Goal: Task Accomplishment & Management: Manage account settings

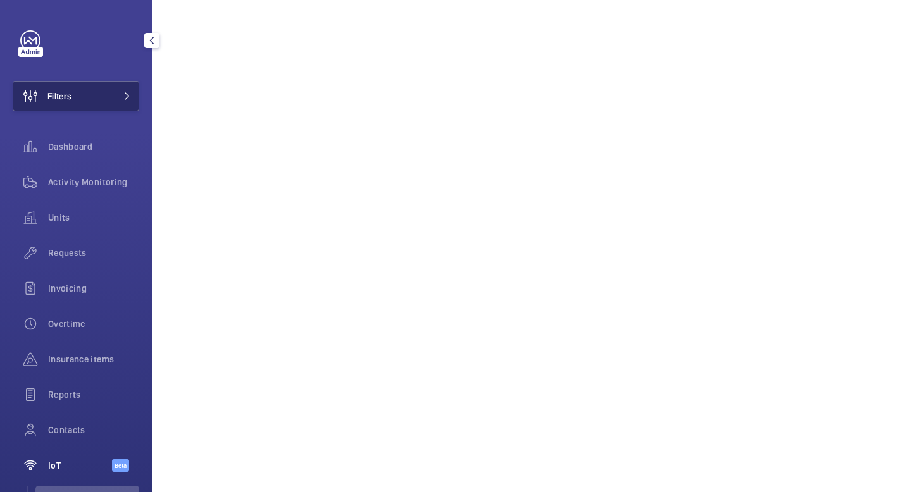
click at [128, 95] on mat-icon at bounding box center [127, 96] width 8 height 8
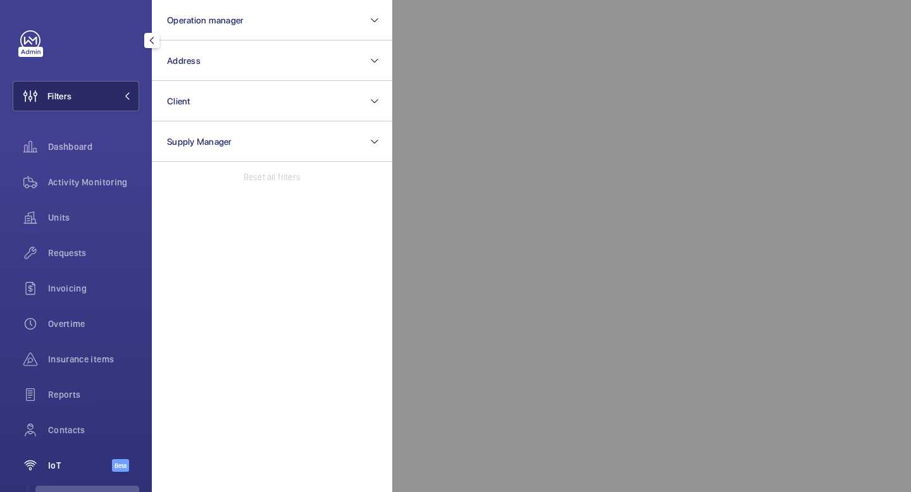
click at [128, 95] on mat-icon at bounding box center [127, 96] width 8 height 8
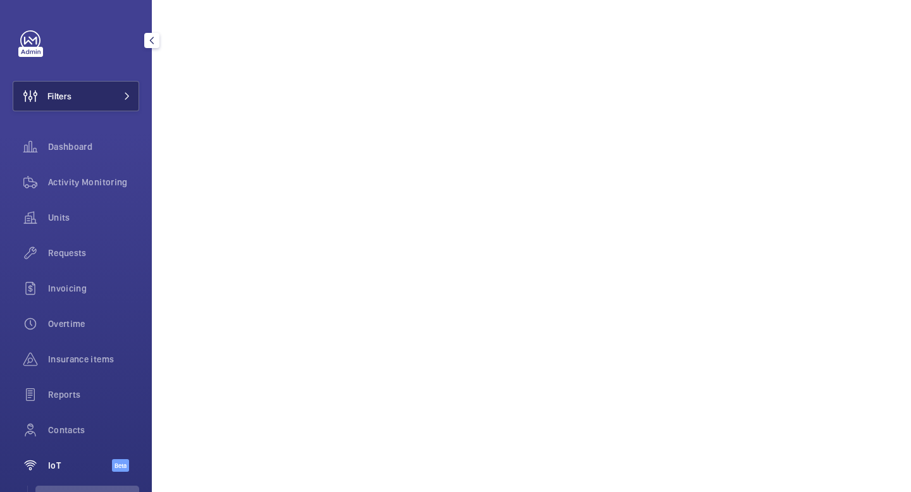
click at [128, 95] on mat-icon at bounding box center [127, 96] width 8 height 8
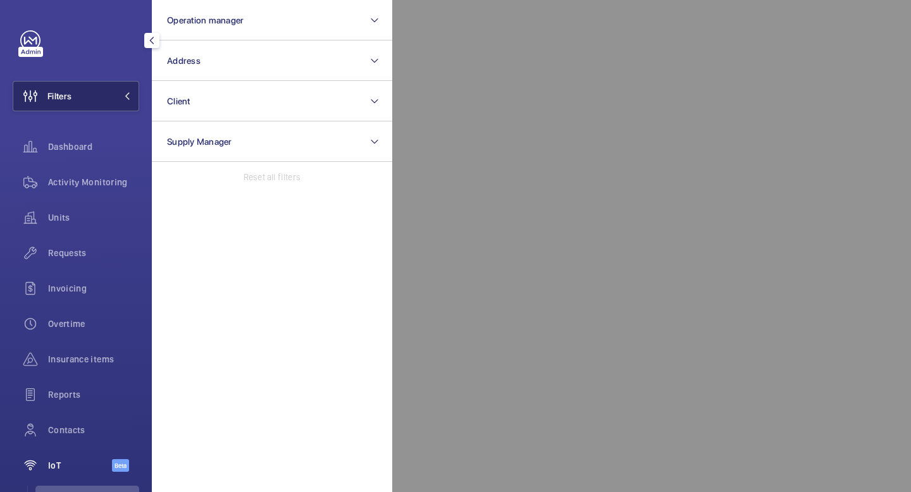
click at [128, 95] on mat-icon at bounding box center [127, 96] width 8 height 8
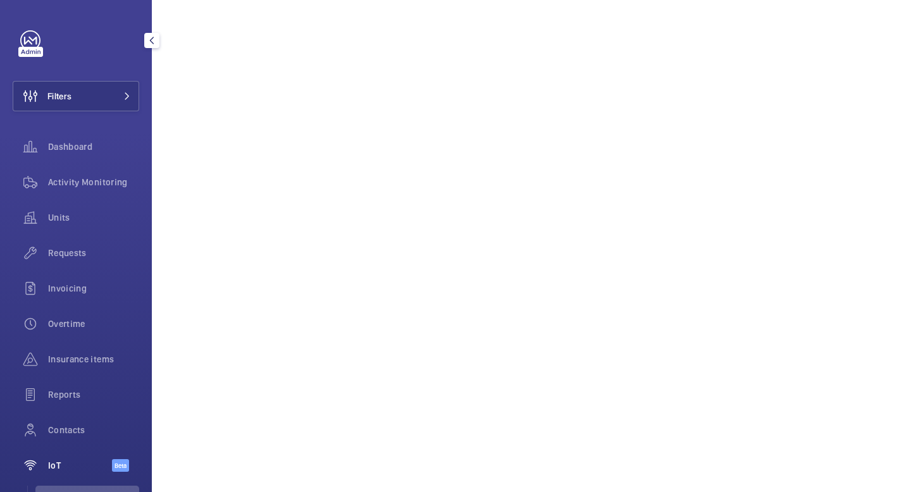
click at [154, 46] on button "button" at bounding box center [151, 40] width 15 height 15
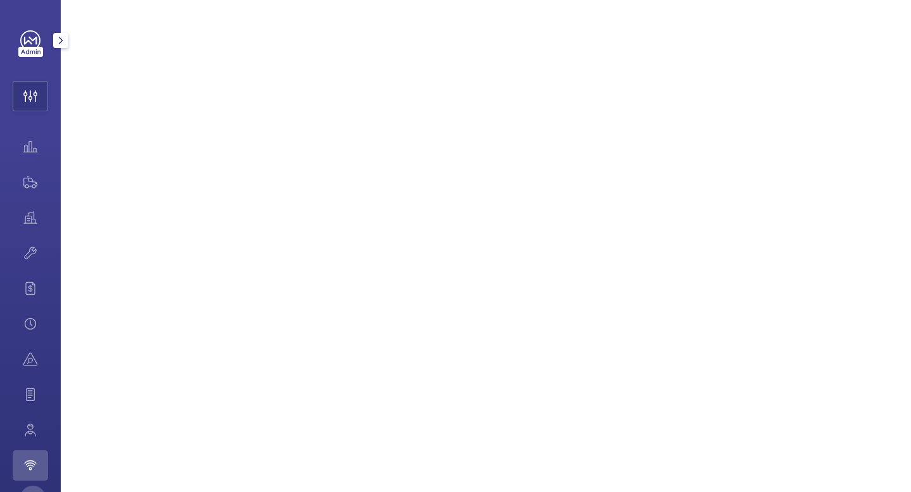
click at [58, 43] on mat-icon "button" at bounding box center [60, 40] width 15 height 10
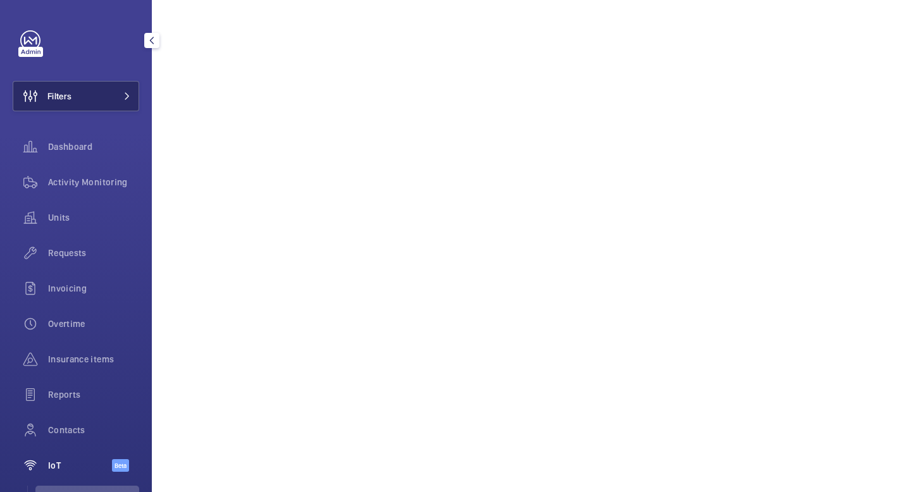
click at [128, 99] on mat-icon at bounding box center [127, 96] width 8 height 8
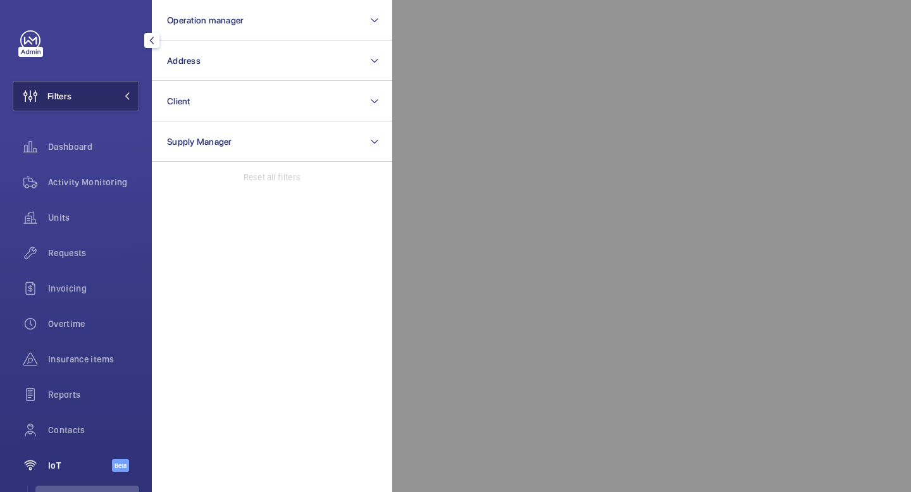
click at [128, 99] on mat-icon at bounding box center [127, 96] width 8 height 8
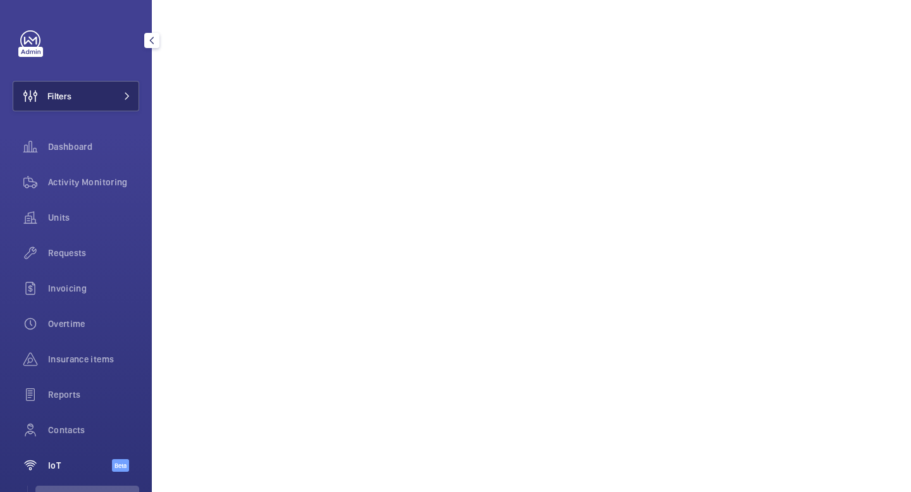
click at [128, 99] on mat-icon at bounding box center [127, 96] width 8 height 8
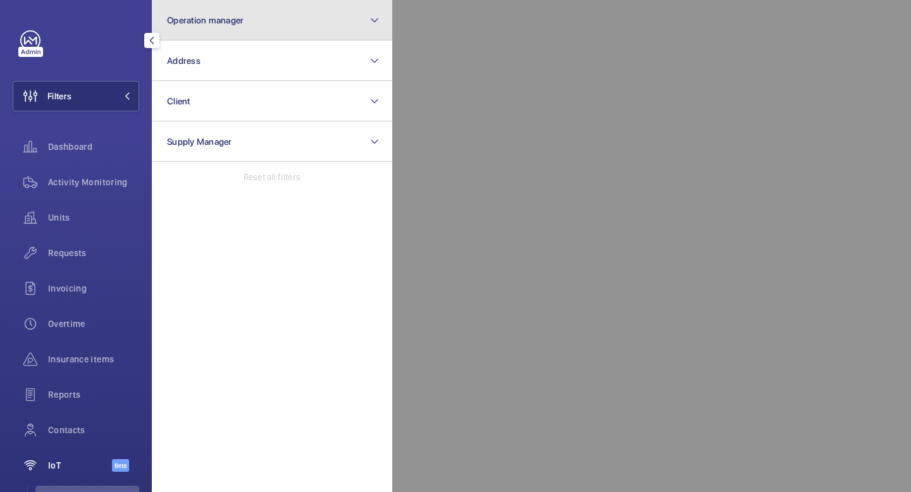
click at [230, 3] on button "Operation manager" at bounding box center [272, 20] width 240 height 40
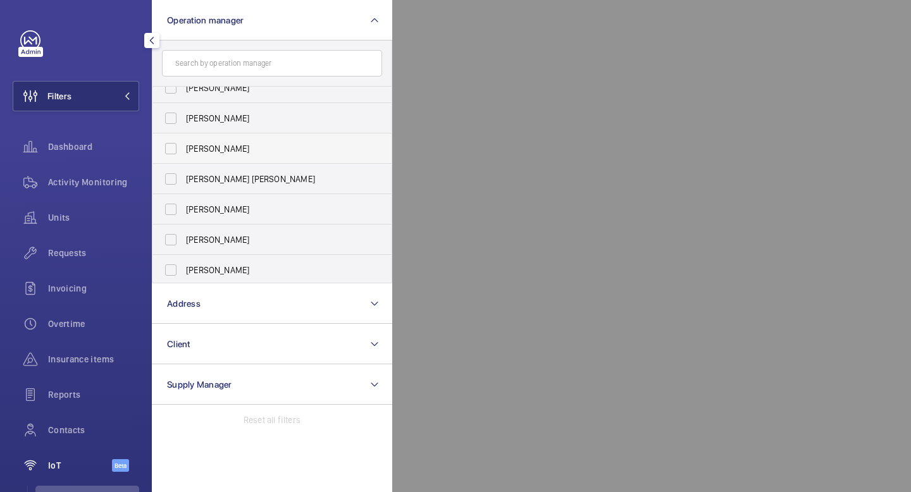
scroll to position [47, 0]
click at [178, 235] on input "[PERSON_NAME]" at bounding box center [170, 236] width 25 height 25
checkbox input "true"
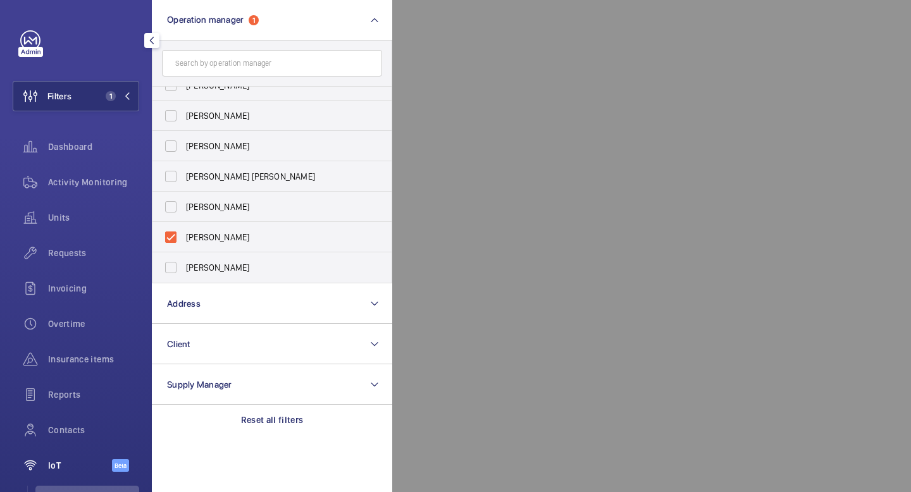
click at [157, 46] on button "button" at bounding box center [151, 40] width 15 height 15
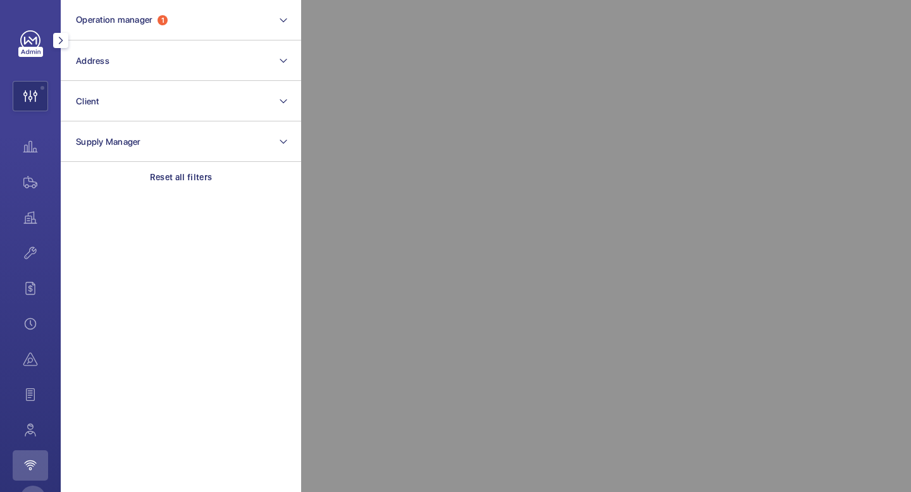
click at [52, 91] on div "Operation manager 1 Address Client Supply Manager Reset all filters MF" at bounding box center [30, 246] width 61 height 492
click at [62, 41] on mat-icon "button" at bounding box center [60, 40] width 15 height 10
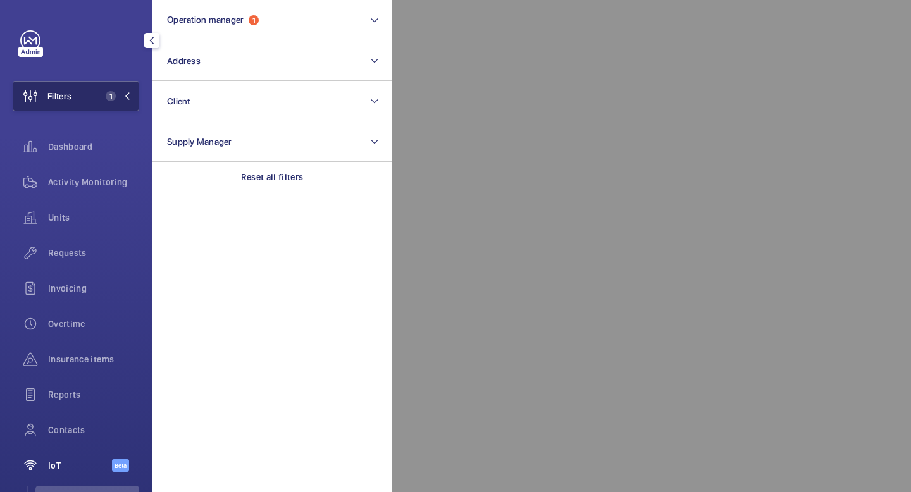
click at [126, 95] on mat-icon at bounding box center [127, 96] width 8 height 8
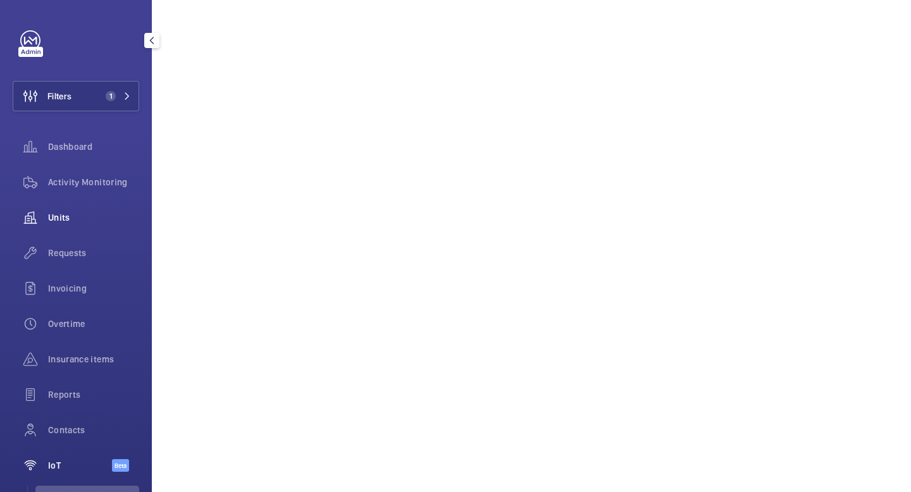
click at [75, 211] on span "Units" at bounding box center [93, 217] width 91 height 13
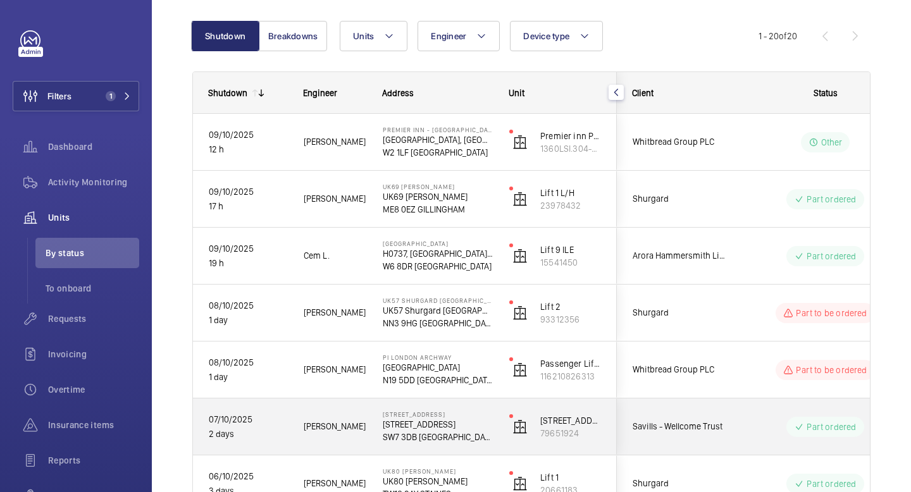
scroll to position [116, 0]
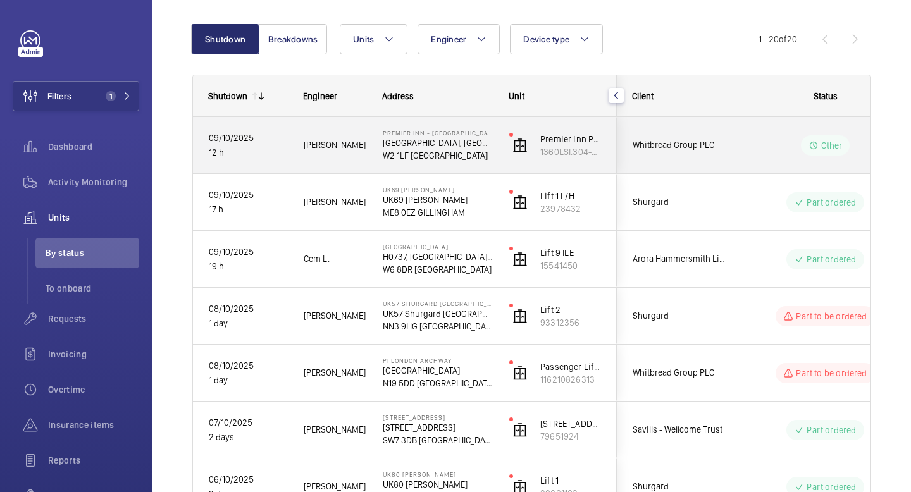
click at [470, 157] on p "W2 1LF [GEOGRAPHIC_DATA]" at bounding box center [438, 155] width 110 height 13
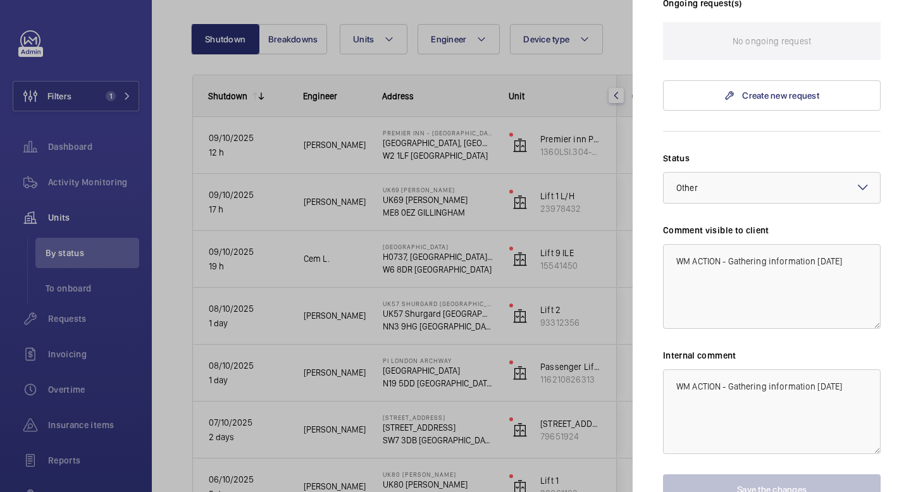
scroll to position [466, 0]
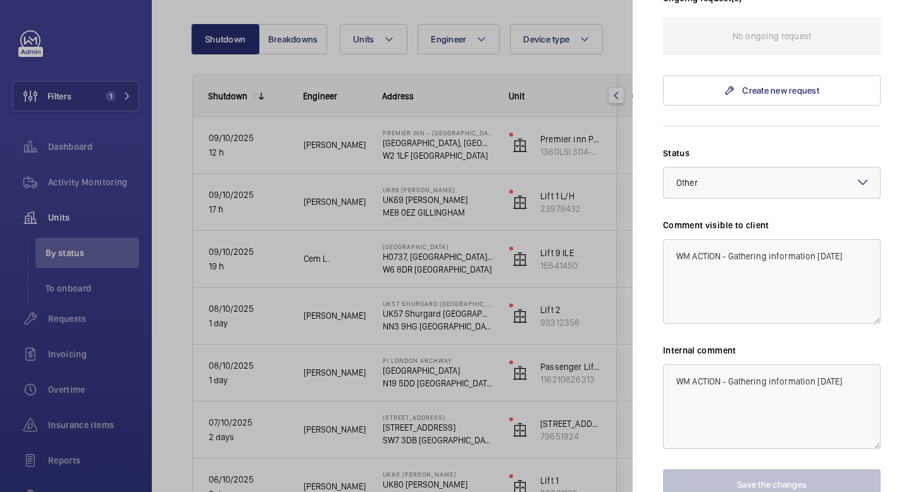
click at [613, 38] on div at bounding box center [455, 246] width 911 height 492
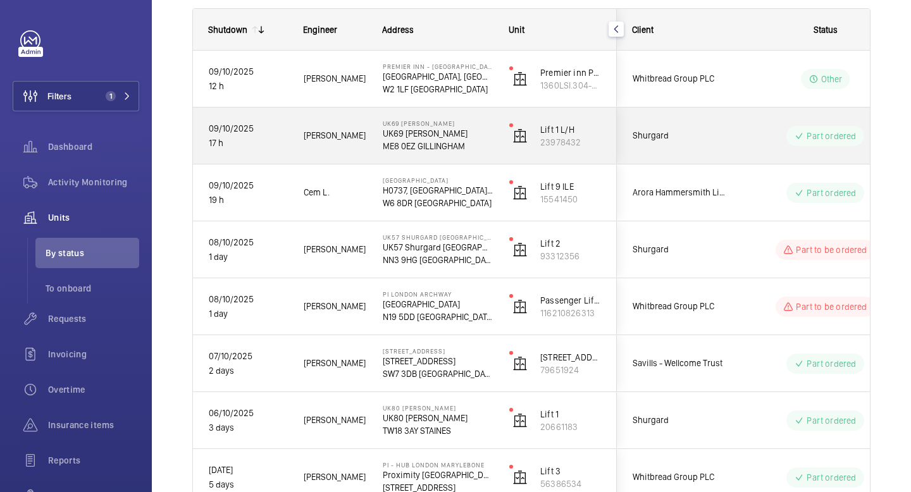
scroll to position [197, 0]
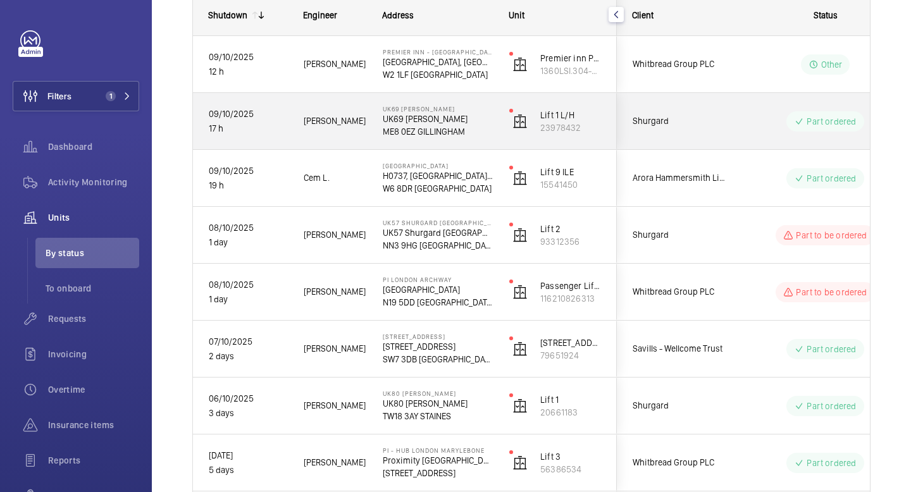
click at [735, 114] on div "Part ordered" at bounding box center [817, 122] width 173 height 46
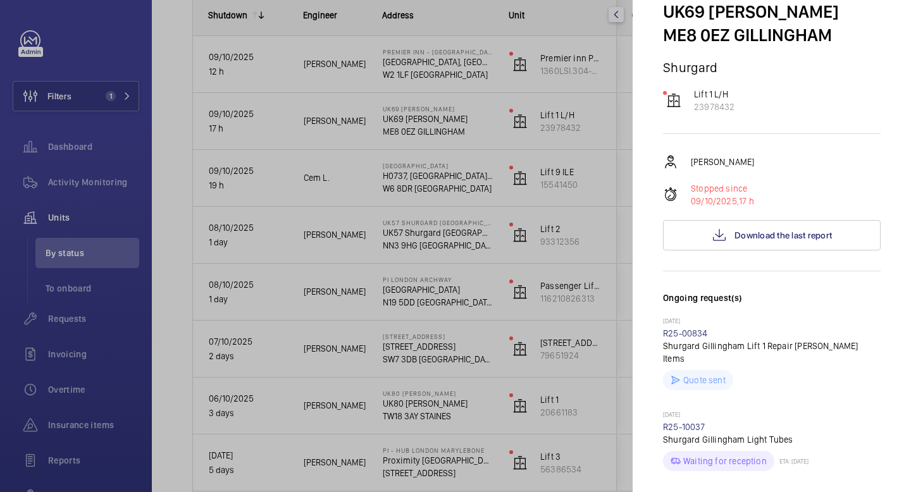
scroll to position [0, 0]
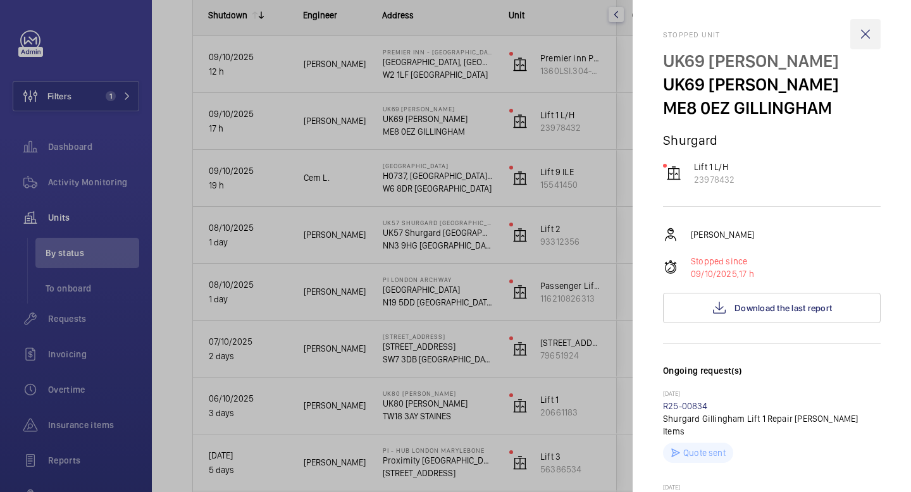
click at [868, 39] on wm-front-icon-button at bounding box center [865, 34] width 30 height 30
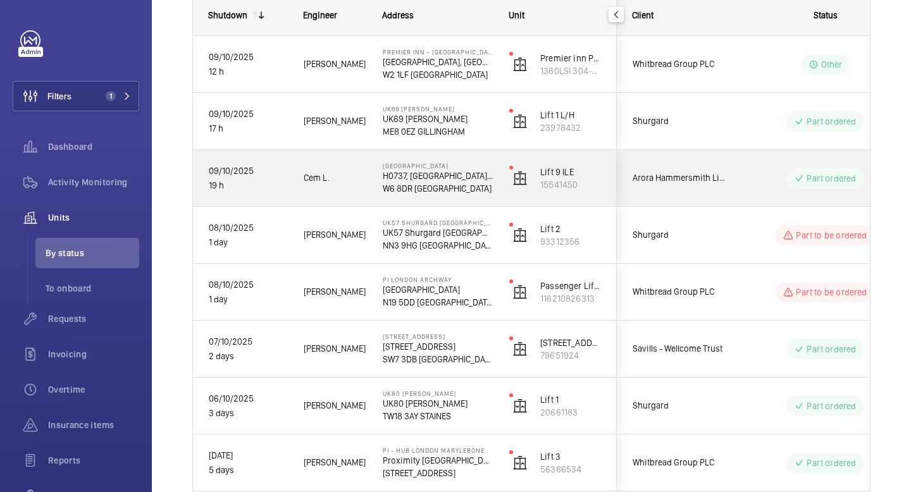
click at [757, 185] on wm-front-pills-cell "Part ordered" at bounding box center [824, 178] width 157 height 20
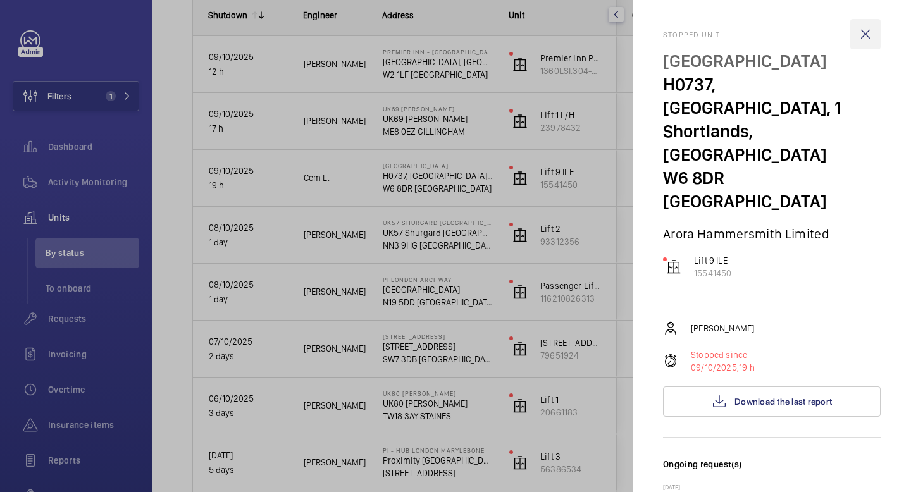
click at [866, 34] on wm-front-icon-button at bounding box center [865, 34] width 30 height 30
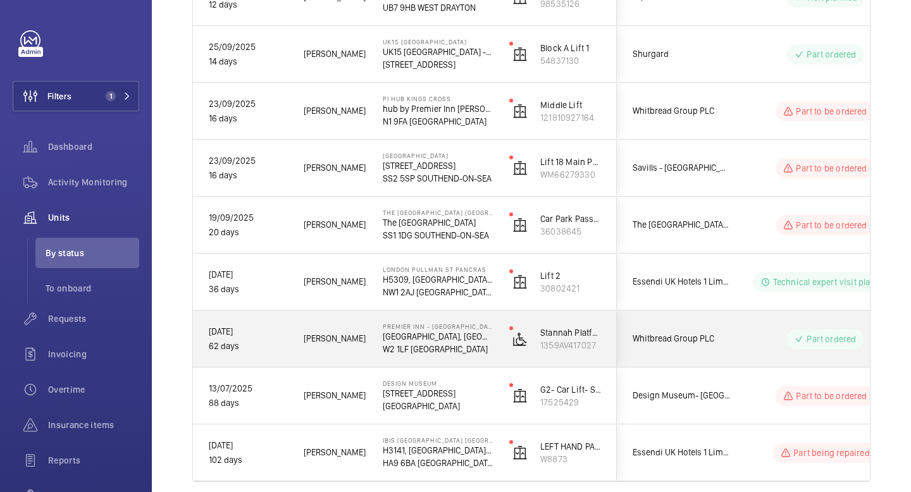
scroll to position [940, 0]
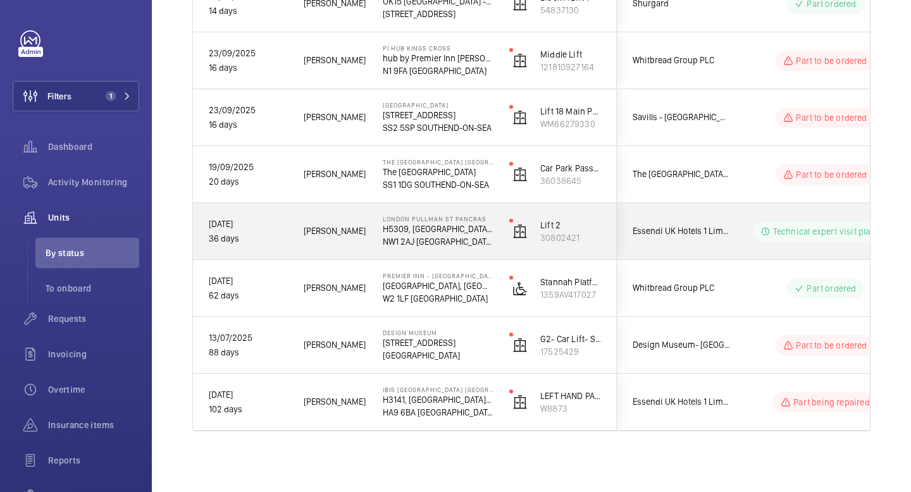
click at [734, 227] on div "Technical expert visit planned" at bounding box center [817, 232] width 173 height 46
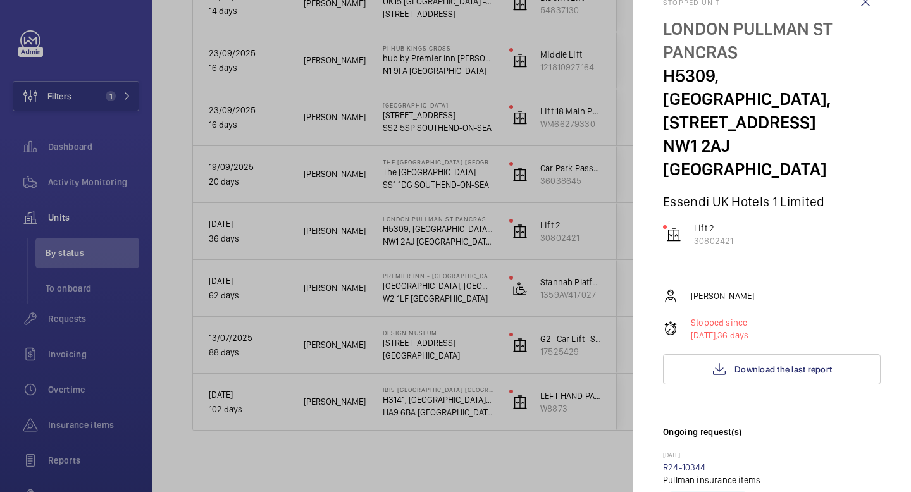
scroll to position [0, 0]
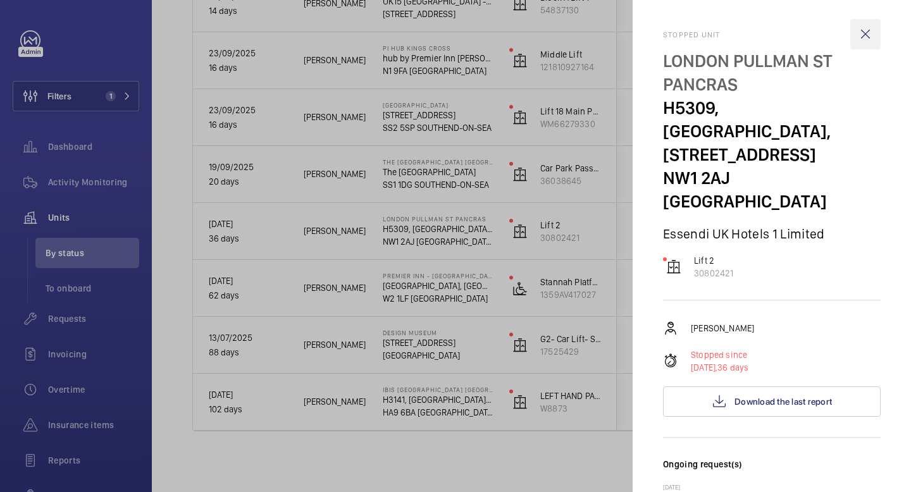
click at [866, 34] on wm-front-icon-button at bounding box center [865, 34] width 30 height 30
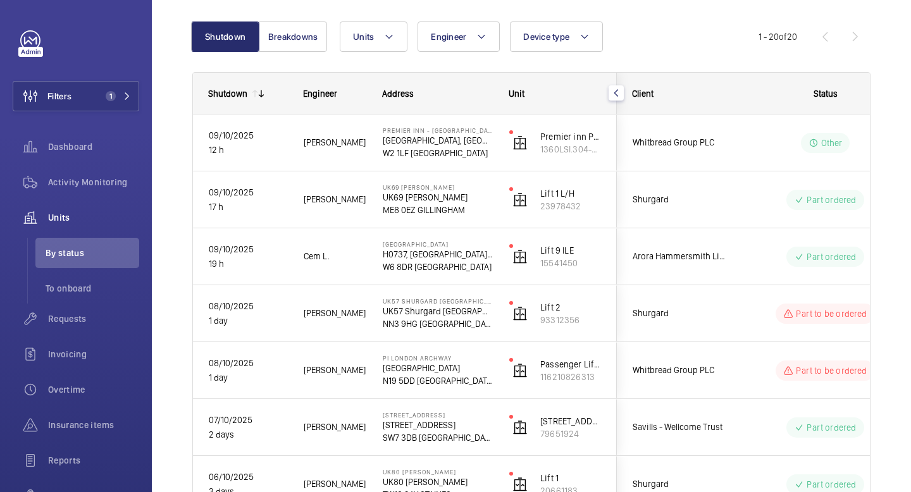
scroll to position [120, 0]
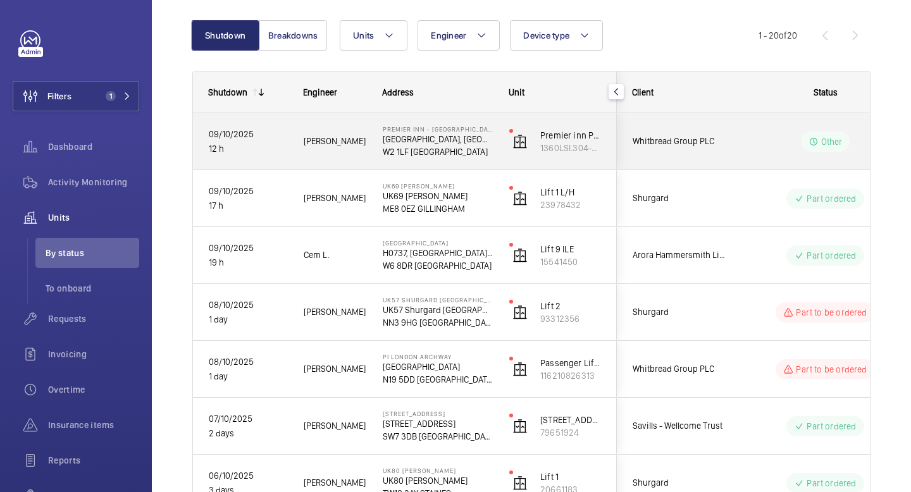
click at [750, 147] on wm-front-pills-cell "Other" at bounding box center [824, 142] width 157 height 20
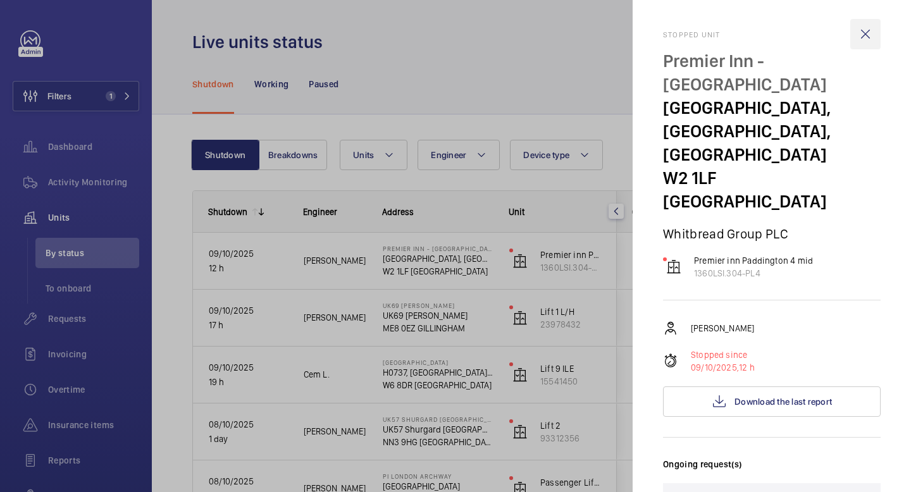
click at [861, 32] on wm-front-icon-button at bounding box center [865, 34] width 30 height 30
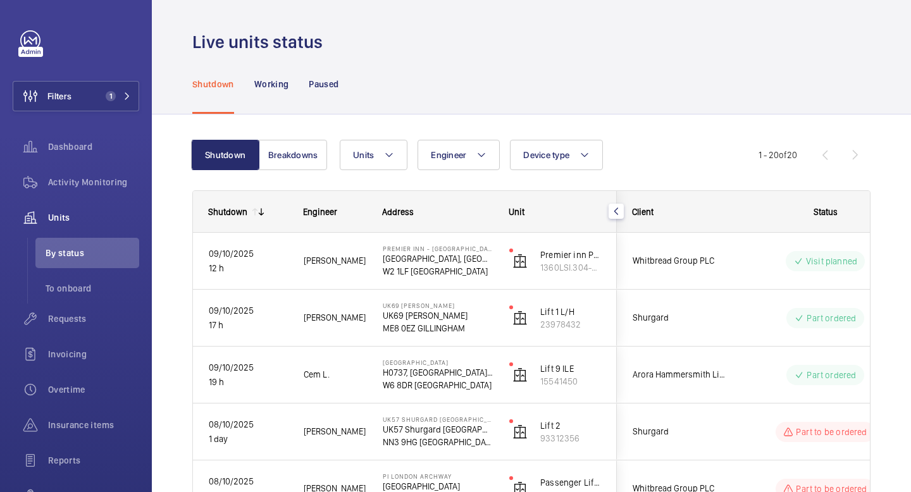
scroll to position [940, 0]
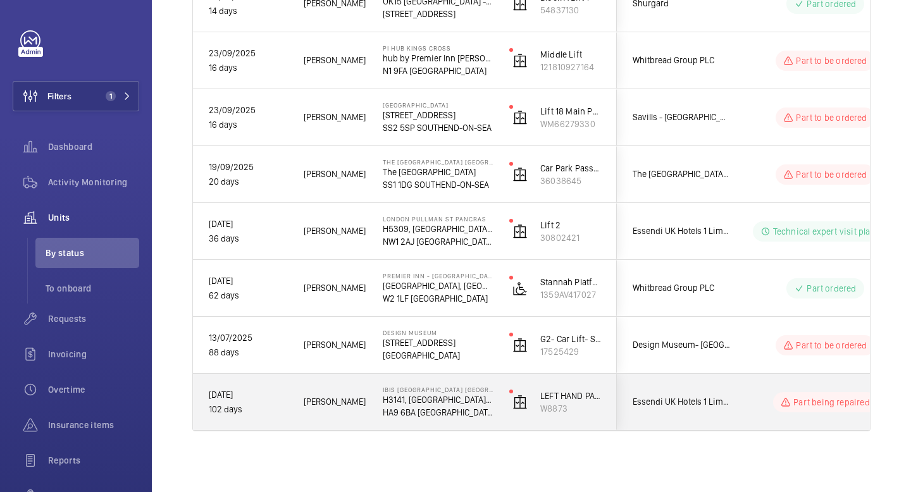
click at [756, 412] on div "Part being repaired" at bounding box center [817, 402] width 173 height 46
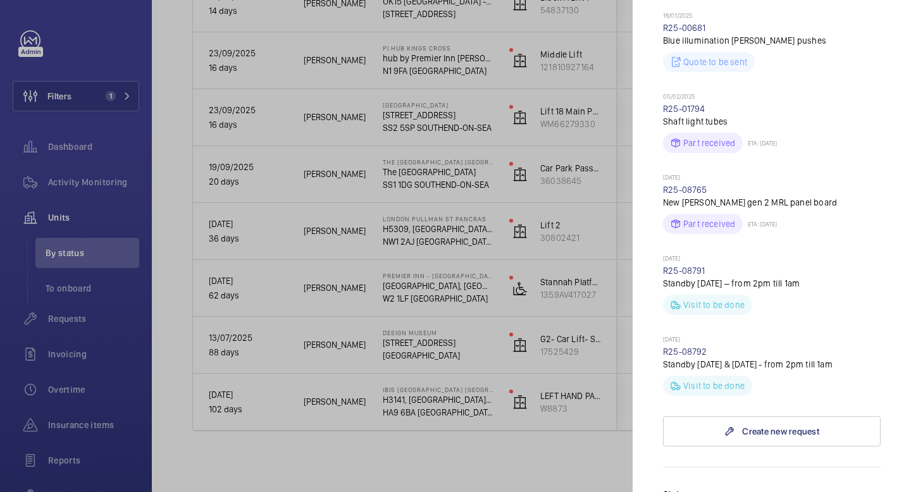
scroll to position [926, 0]
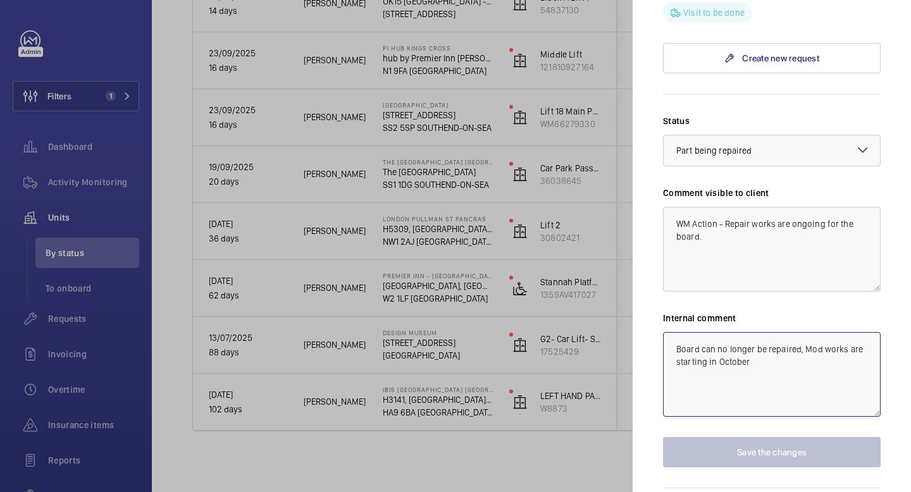
click at [761, 332] on textarea "Board can no longer be repaired, Mod works are starting in October" at bounding box center [772, 374] width 218 height 85
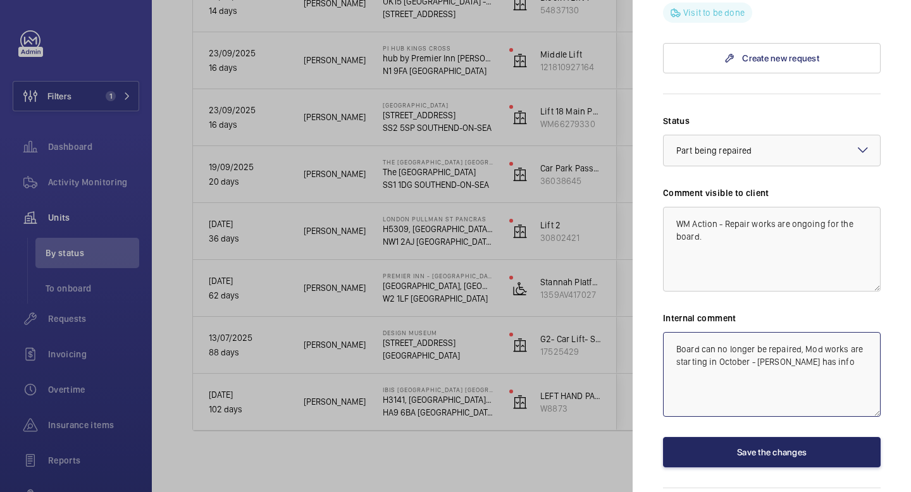
type textarea "Board can no longer be repaired, Mod works are starting in October - [PERSON_NA…"
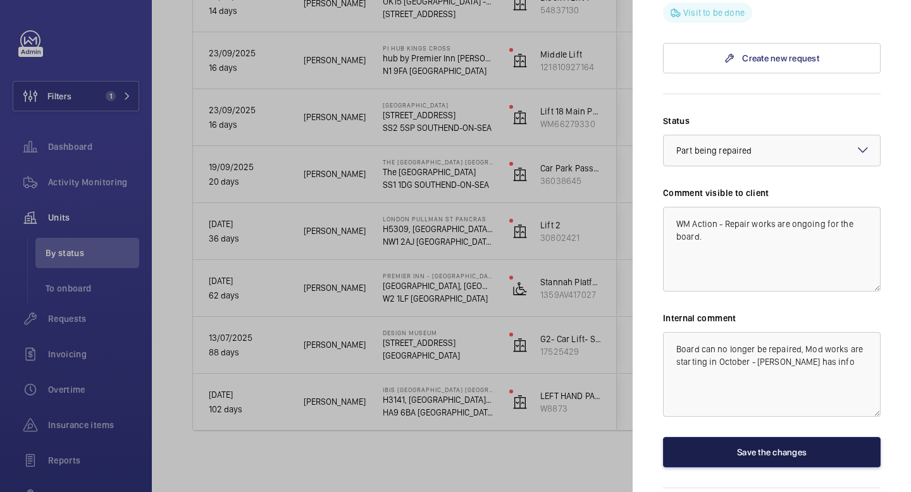
click at [780, 437] on button "Save the changes" at bounding box center [772, 452] width 218 height 30
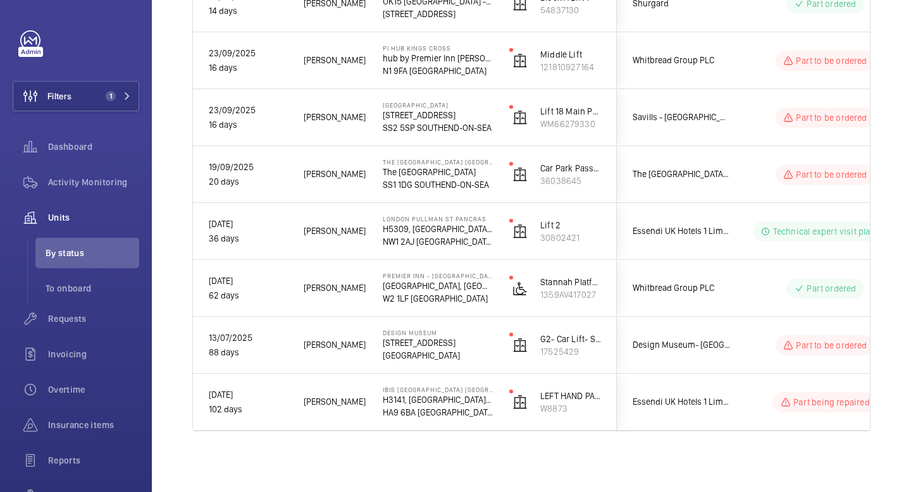
scroll to position [0, 0]
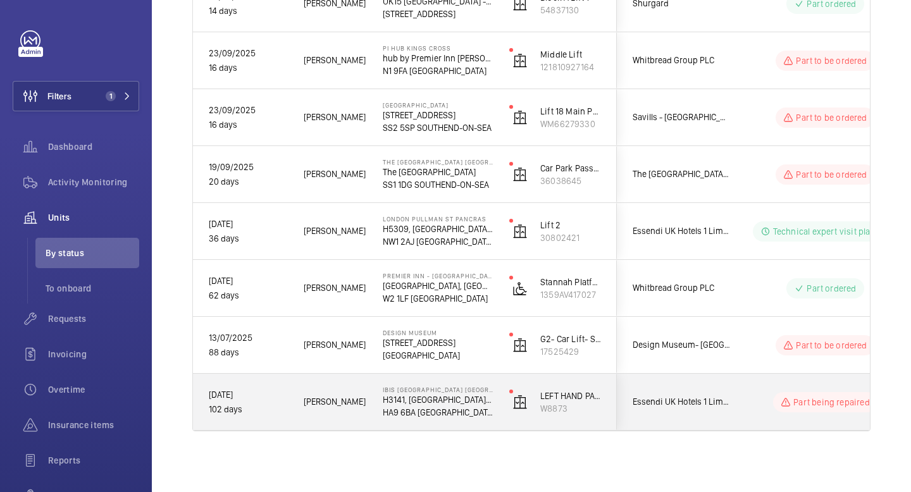
click at [367, 407] on div "IBIS LONDON [STREET_ADDRESS]" at bounding box center [429, 402] width 125 height 57
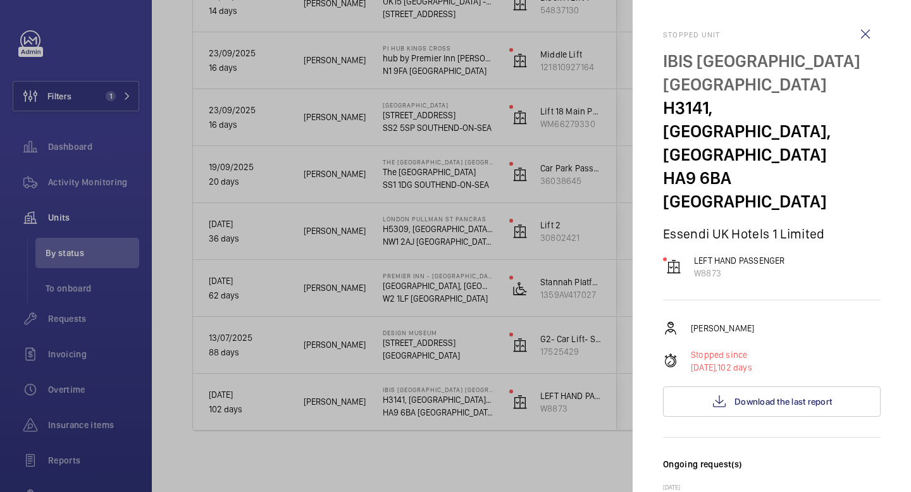
click at [350, 338] on div at bounding box center [455, 246] width 911 height 492
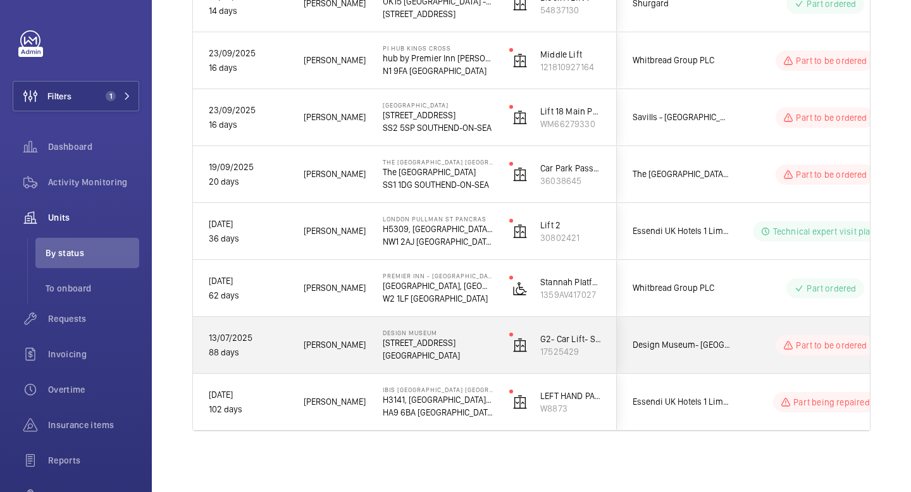
click at [749, 343] on wm-front-pills-cell "Part to be ordered" at bounding box center [824, 345] width 157 height 20
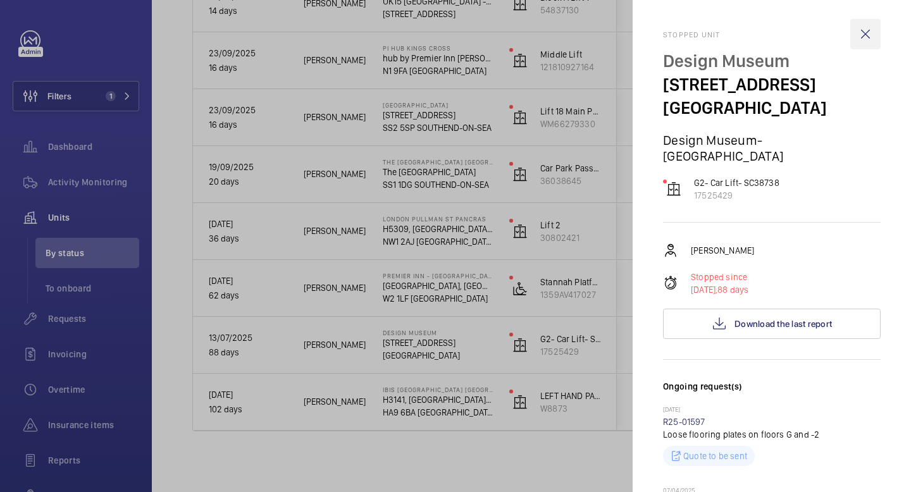
click at [867, 35] on wm-front-icon-button at bounding box center [865, 34] width 30 height 30
